Goal: Information Seeking & Learning: Learn about a topic

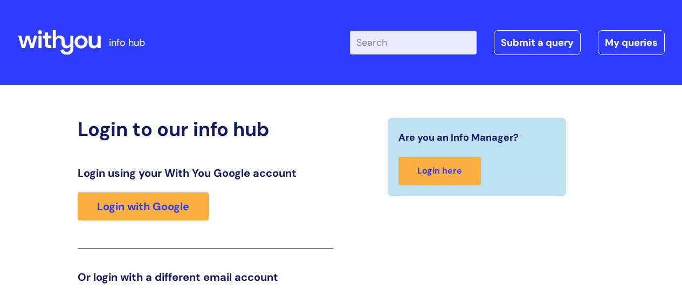
scroll to position [165, 0]
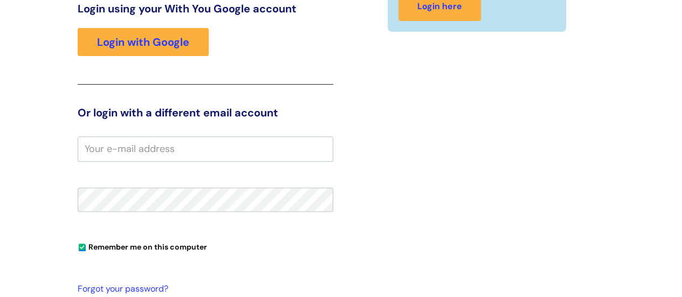
click at [198, 154] on input "email" at bounding box center [206, 148] width 256 height 25
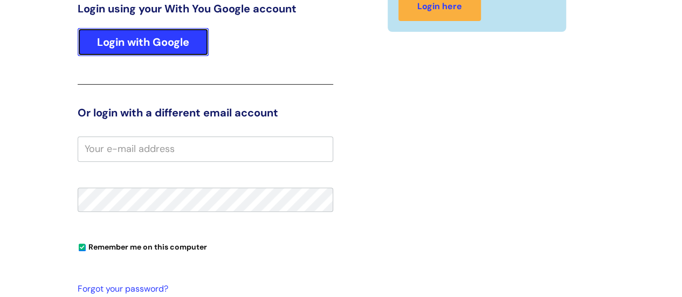
click at [173, 52] on link "Login with Google" at bounding box center [143, 42] width 131 height 28
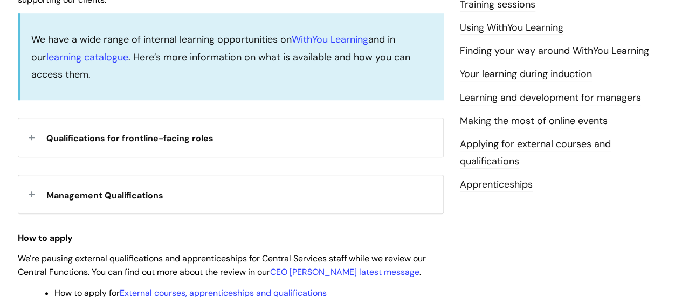
scroll to position [324, 0]
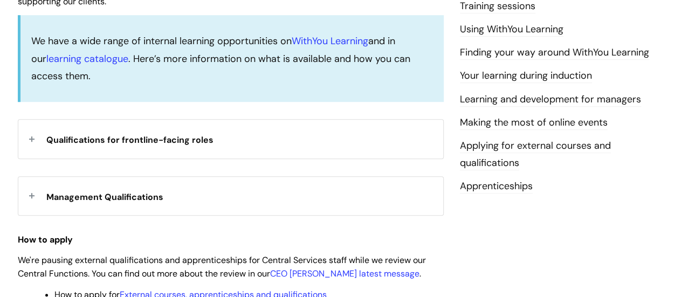
click at [193, 135] on span "Qualifications for frontline-facing roles" at bounding box center [129, 139] width 167 height 11
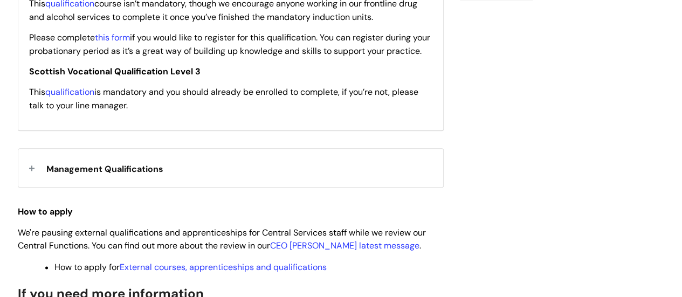
scroll to position [539, 0]
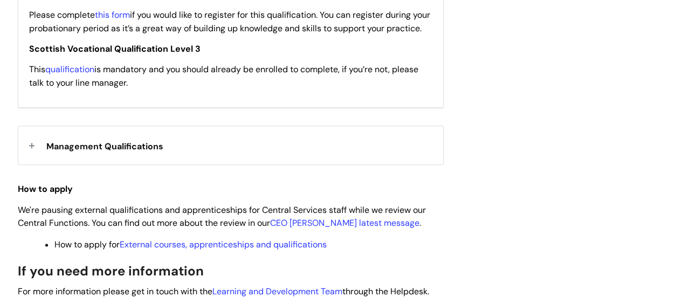
click at [166, 161] on div "Management Qualifications" at bounding box center [230, 145] width 425 height 38
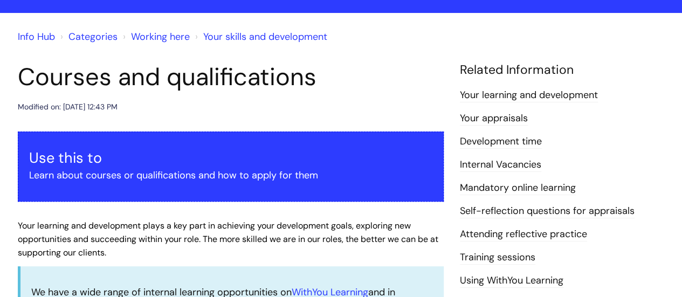
scroll to position [0, 0]
